Goal: Transaction & Acquisition: Purchase product/service

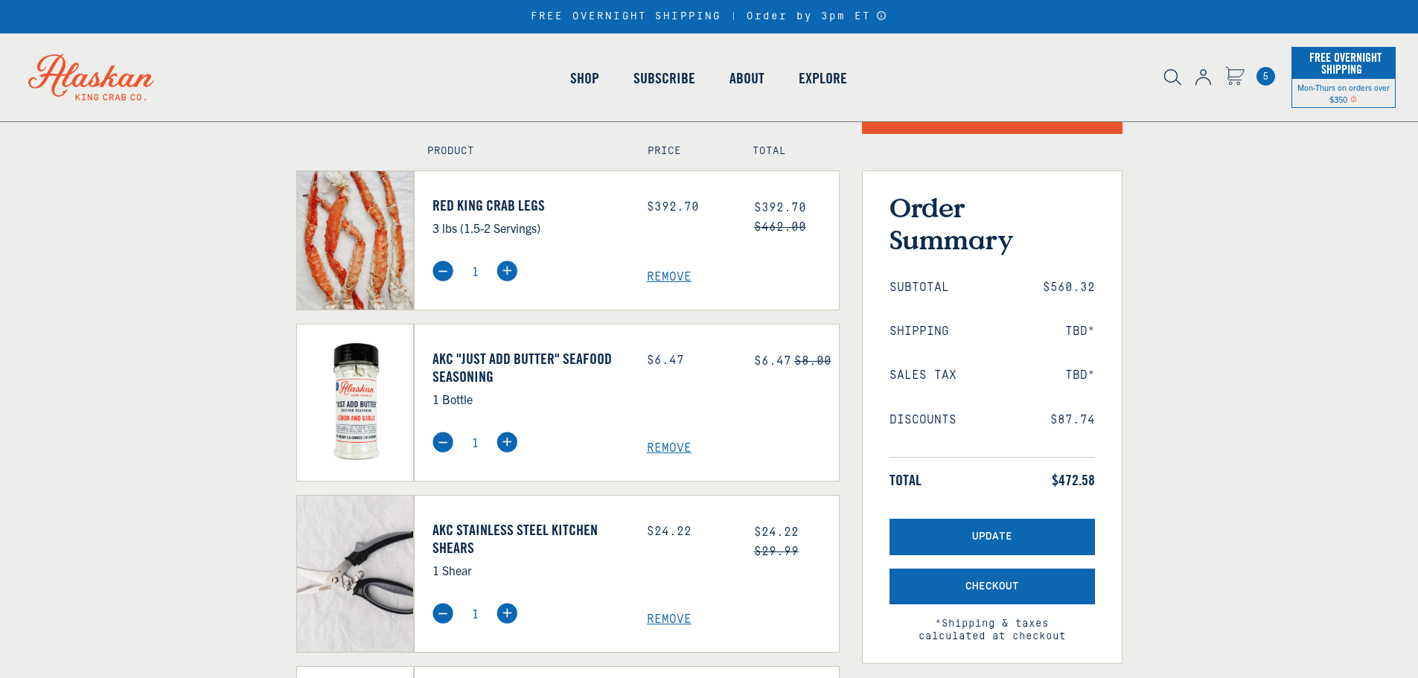
click at [665, 444] on span "Remove" at bounding box center [743, 448] width 192 height 14
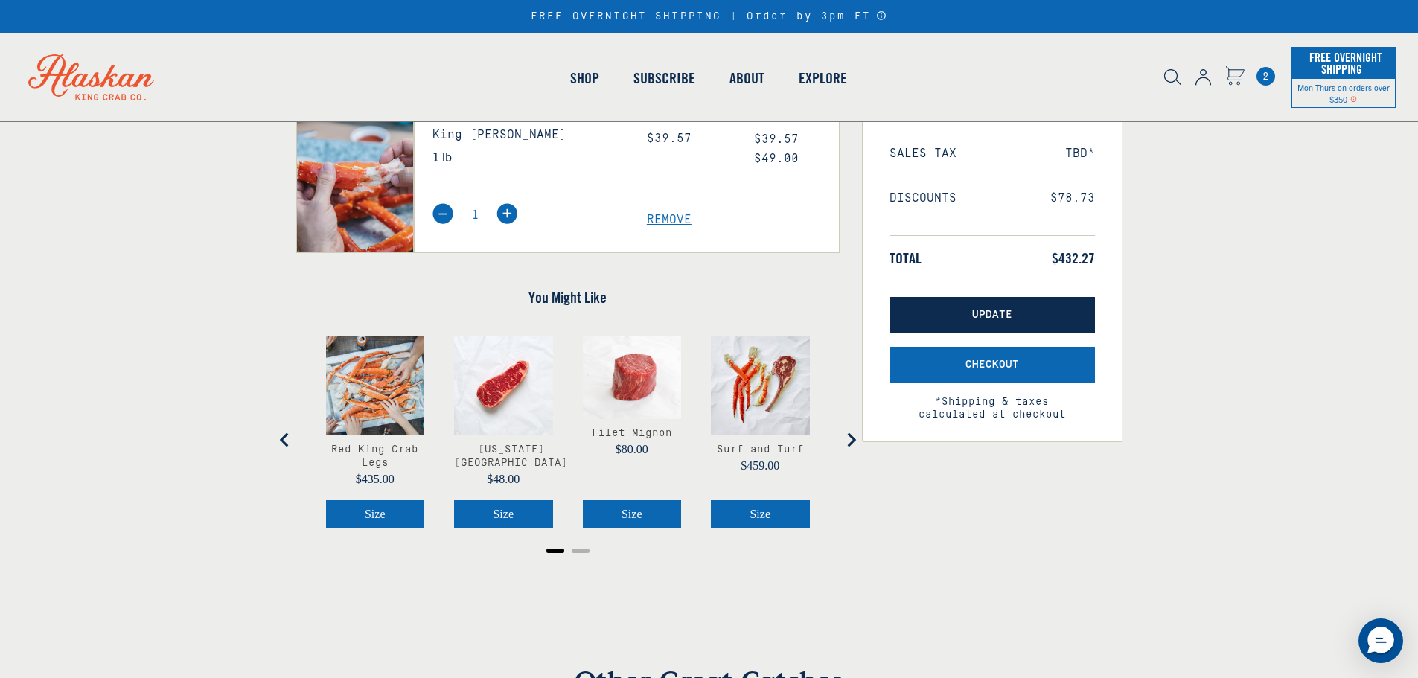
scroll to position [149, 0]
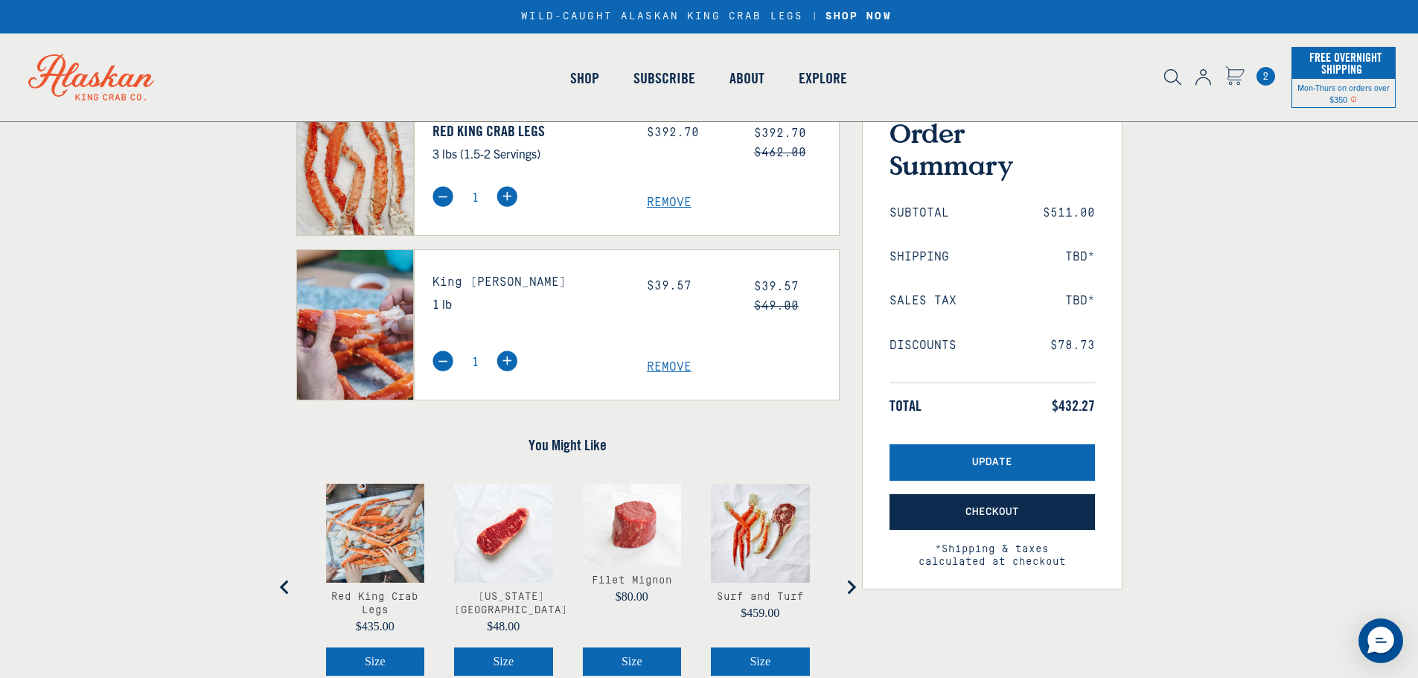
click at [951, 522] on button "Checkout" at bounding box center [992, 512] width 205 height 36
